Goal: Understand site structure: Understand site structure

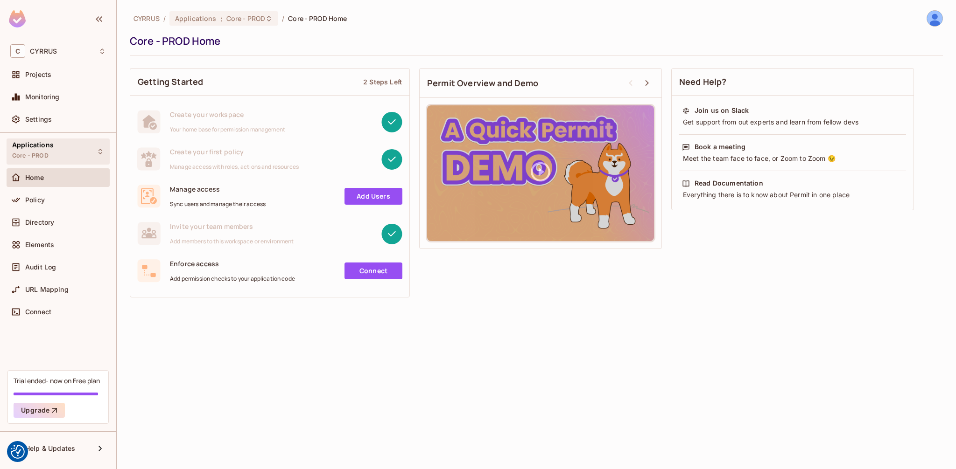
click at [60, 156] on div "Applications Core - PROD" at bounding box center [58, 152] width 103 height 26
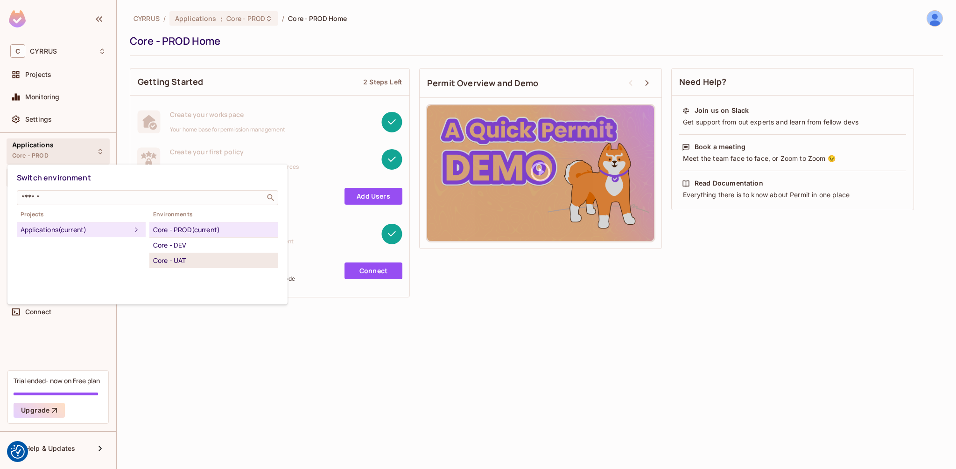
click at [166, 256] on div "Core - UAT" at bounding box center [213, 260] width 121 height 11
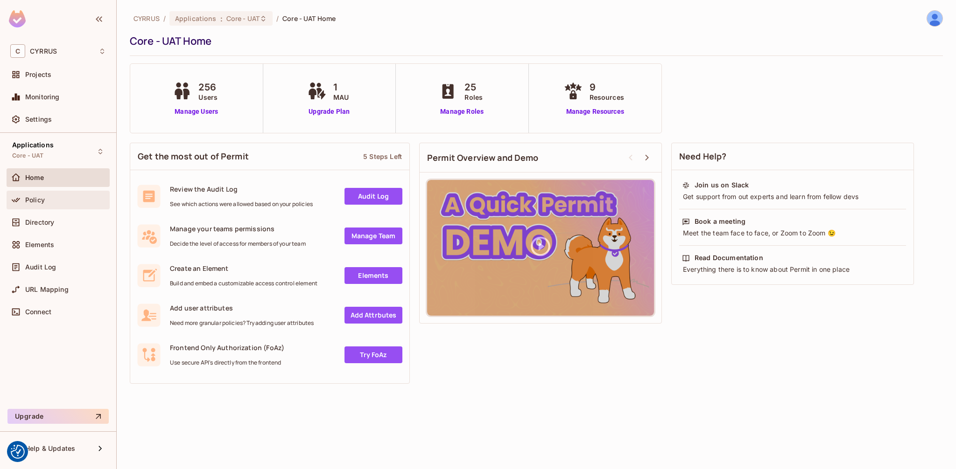
click at [47, 202] on div "Policy" at bounding box center [65, 199] width 81 height 7
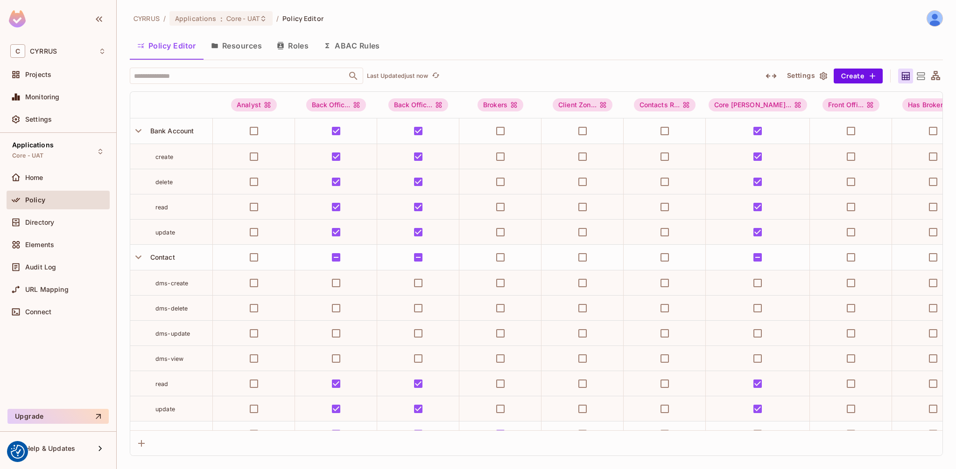
click at [247, 47] on button "Resources" at bounding box center [236, 45] width 66 height 23
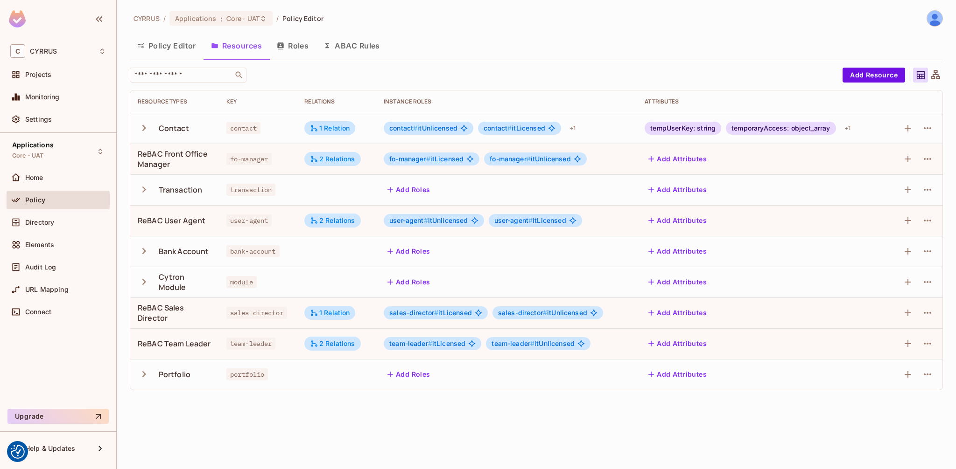
click at [289, 47] on button "Roles" at bounding box center [292, 45] width 47 height 23
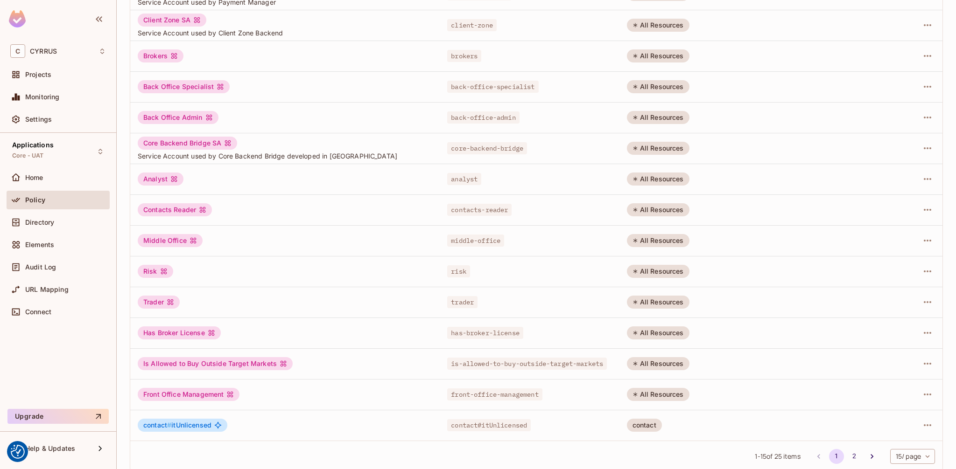
scroll to position [144, 0]
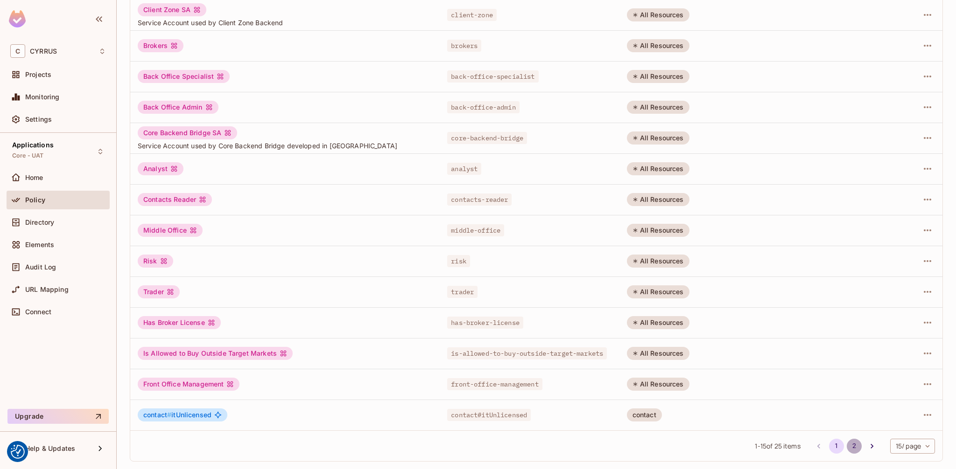
click at [847, 443] on button "2" at bounding box center [854, 446] width 15 height 15
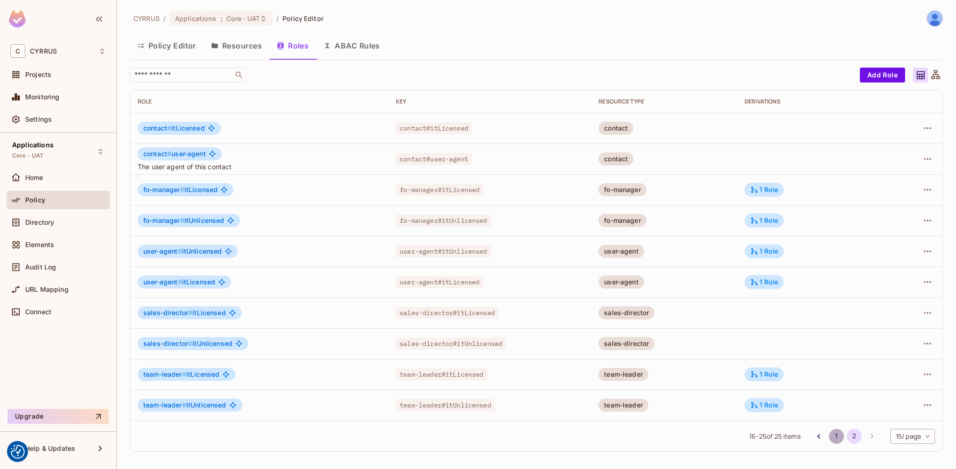
click at [837, 440] on button "1" at bounding box center [836, 436] width 15 height 15
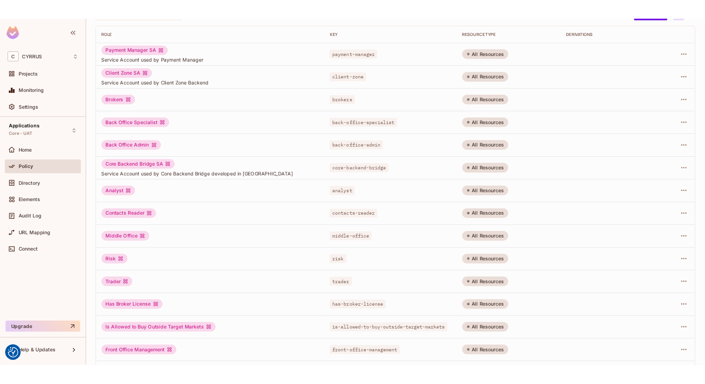
scroll to position [144, 0]
